Goal: Information Seeking & Learning: Learn about a topic

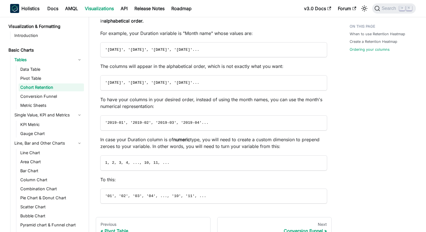
scroll to position [562, 0]
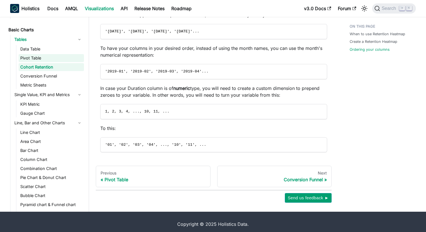
click at [32, 55] on link "Pivot Table" at bounding box center [51, 58] width 65 height 8
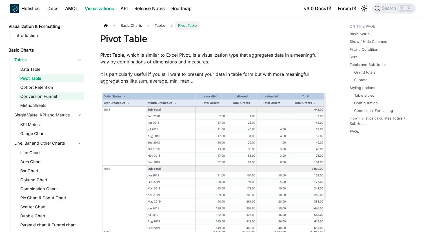
click at [45, 96] on link "Conversion Funnel" at bounding box center [51, 96] width 65 height 8
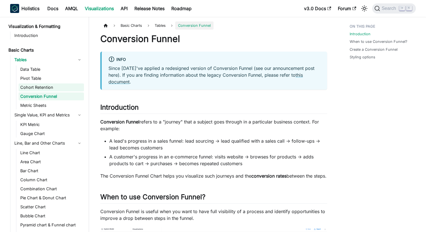
click at [47, 90] on link "Cohort Retention" at bounding box center [51, 87] width 65 height 8
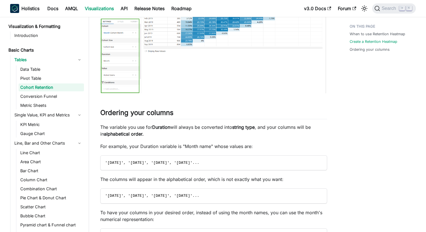
scroll to position [399, 0]
